Goal: Task Accomplishment & Management: Manage account settings

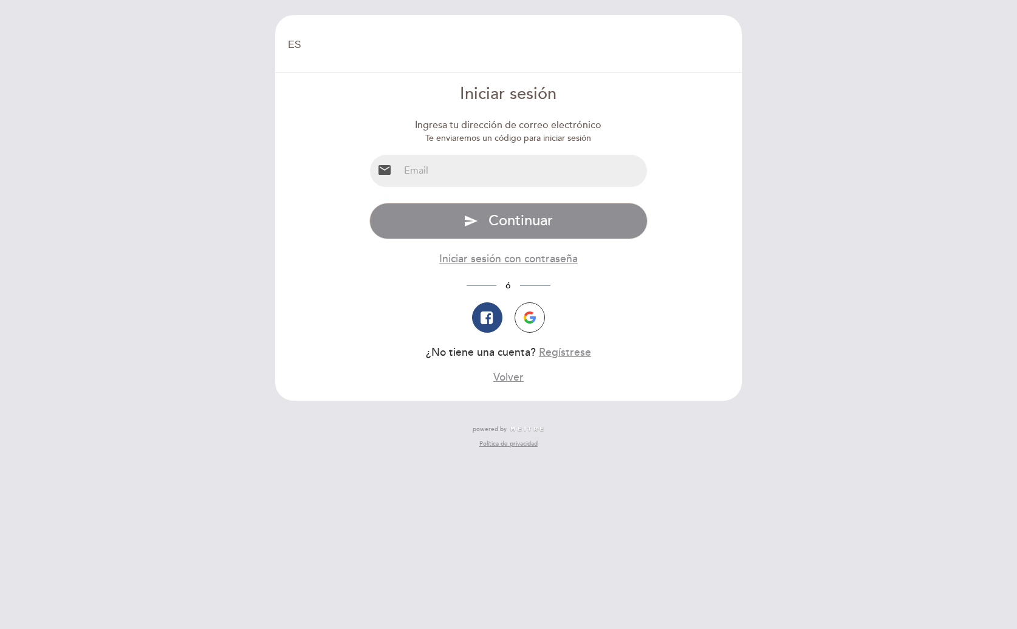
select select "es"
click at [470, 170] on input "email" at bounding box center [523, 171] width 248 height 32
type input "[PERSON_NAME][EMAIL_ADDRESS][DOMAIN_NAME]"
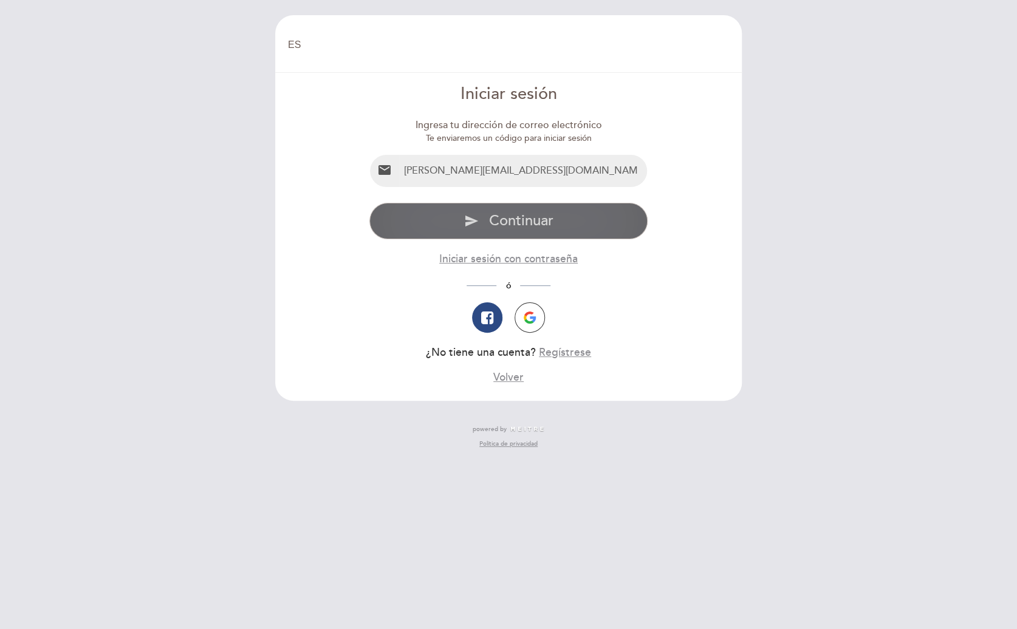
click at [533, 222] on span "Continuar" at bounding box center [520, 221] width 64 height 18
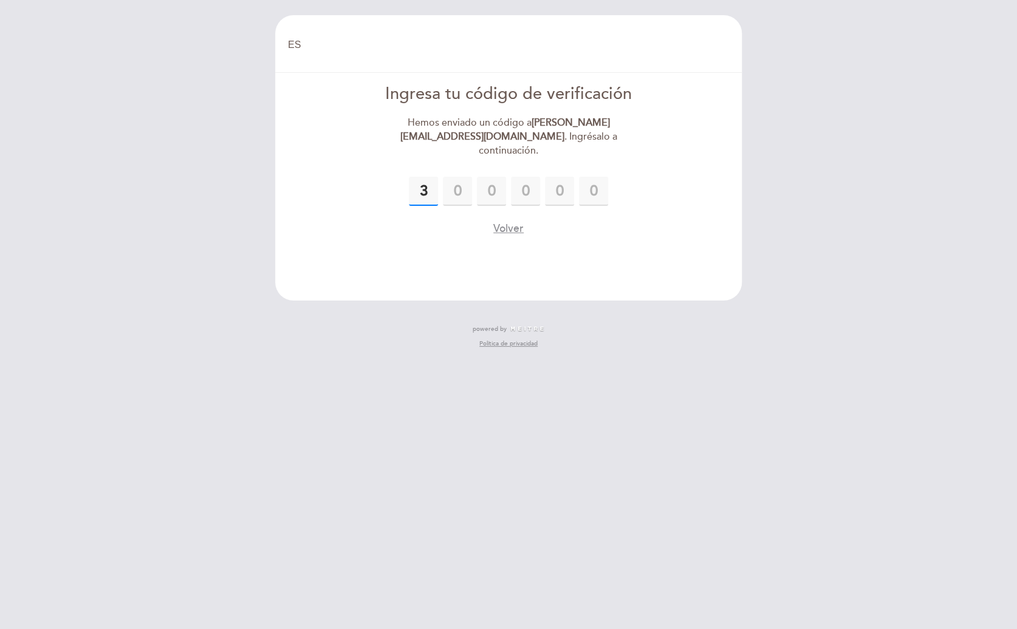
type input "3"
type input "0"
type input "1"
type input "3"
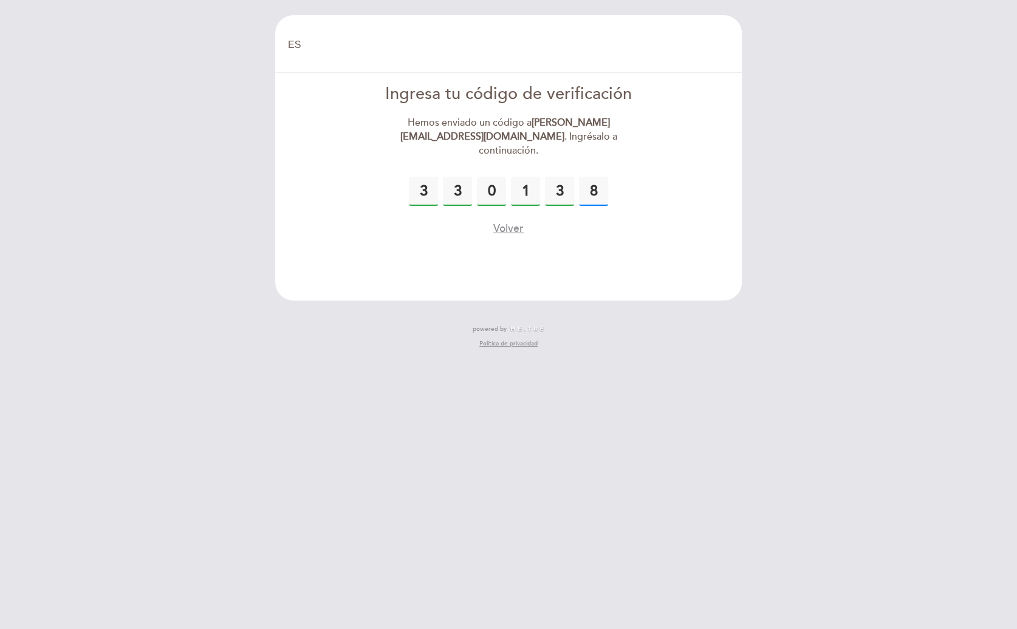
type input "8"
